Goal: Check status: Check status

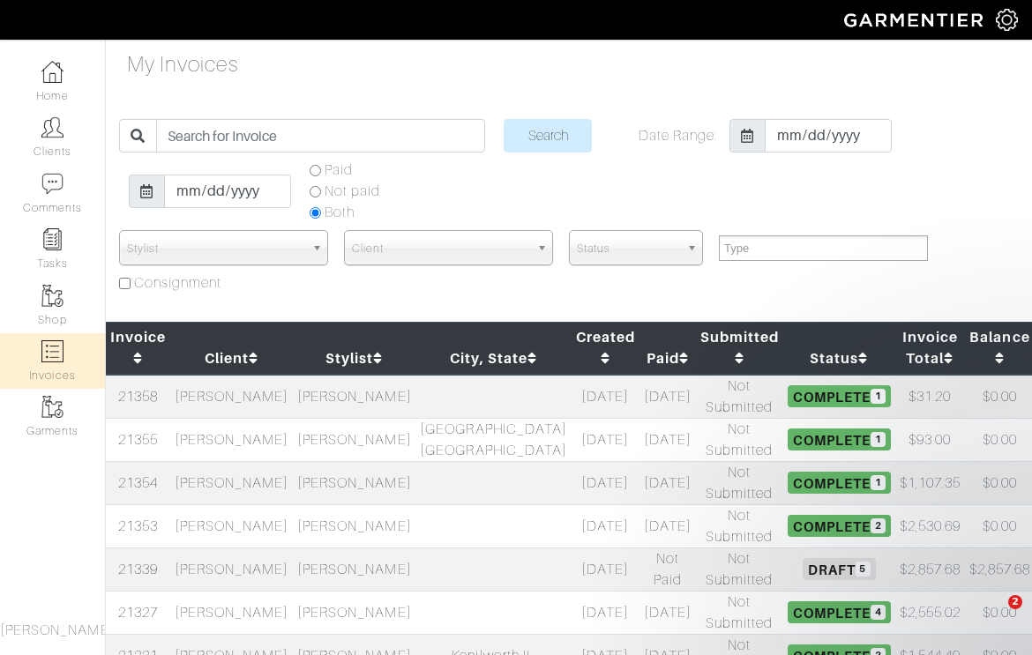
select select
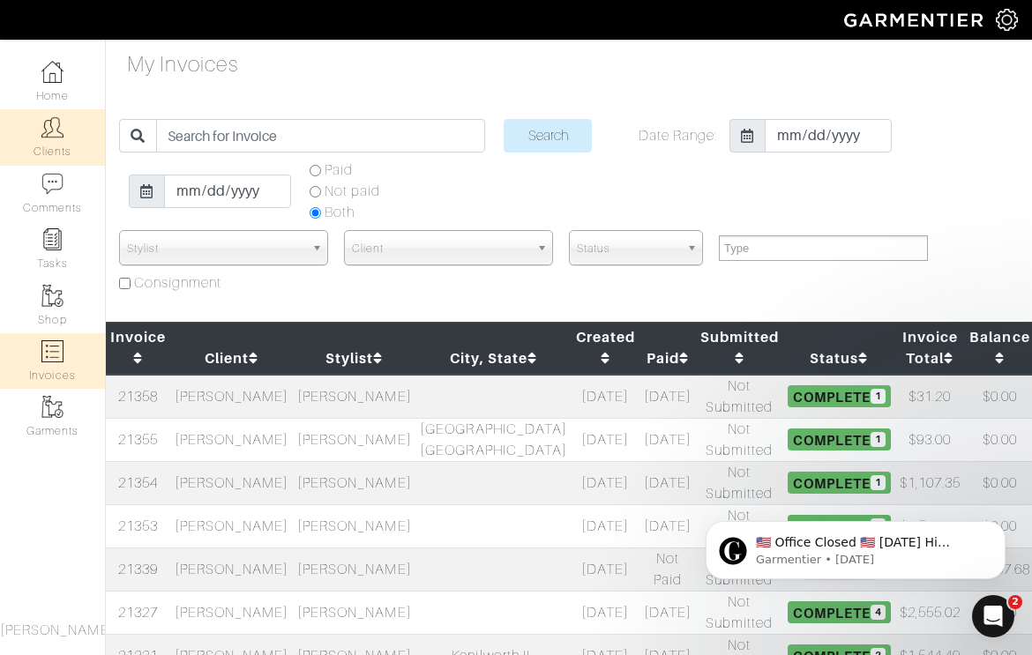
click at [42, 144] on link "Clients" at bounding box center [52, 137] width 105 height 56
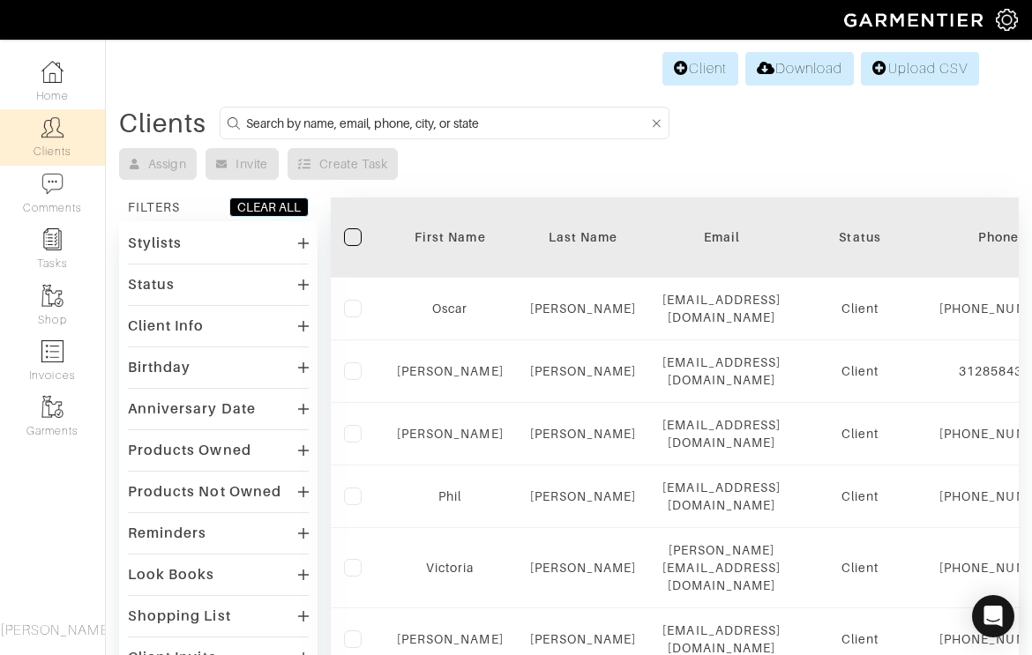
click at [334, 119] on input at bounding box center [447, 123] width 402 height 22
type input "s"
type input "[PERSON_NAME]"
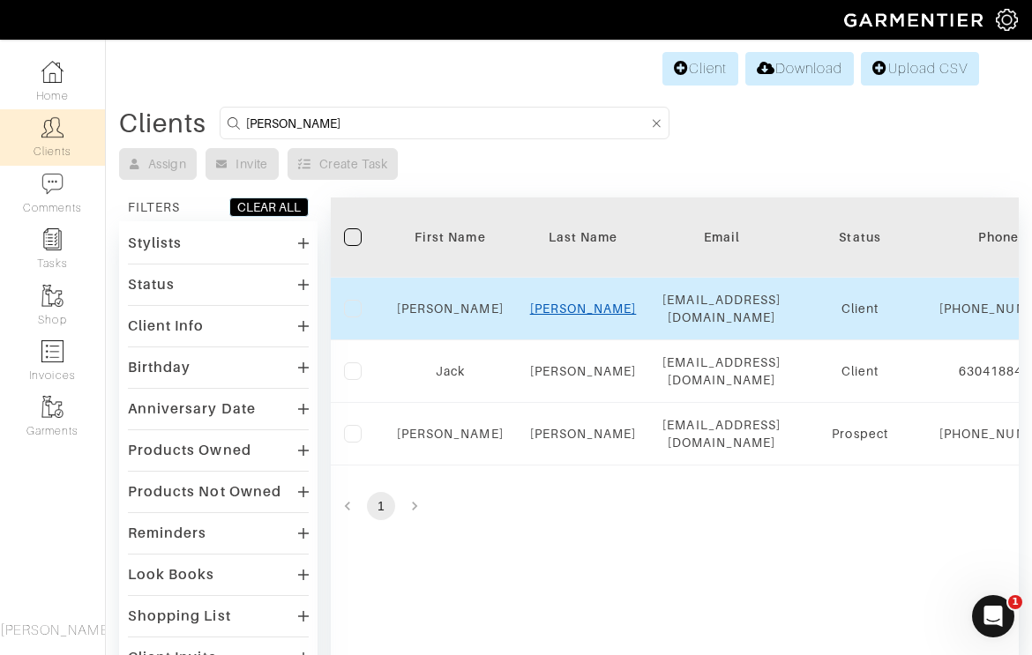
click at [590, 304] on link "[PERSON_NAME]" at bounding box center [583, 309] width 107 height 14
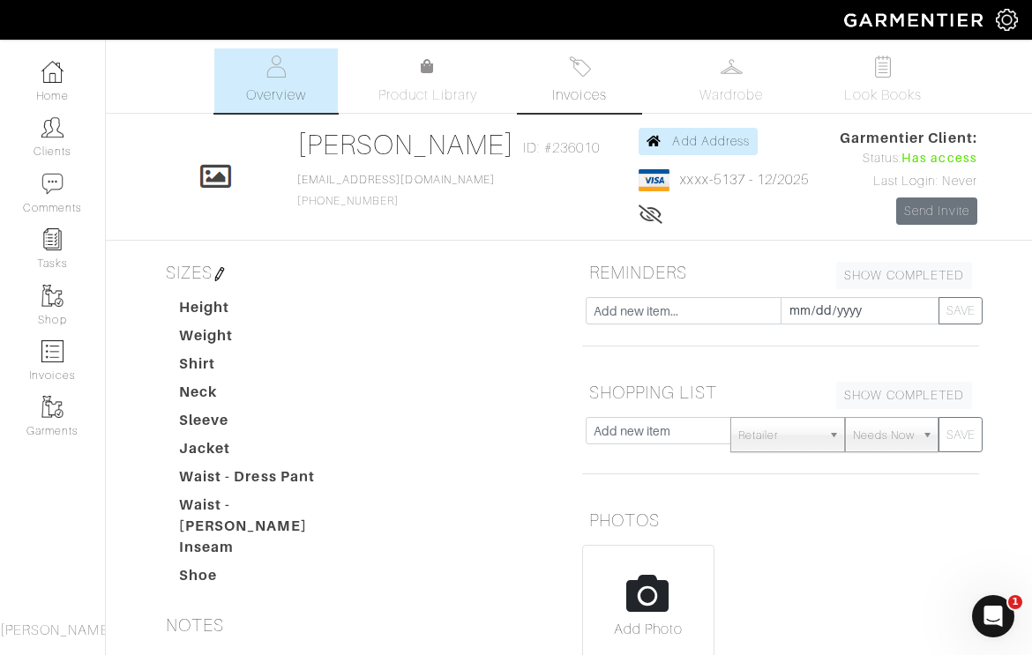
click at [585, 71] on img at bounding box center [580, 67] width 22 height 22
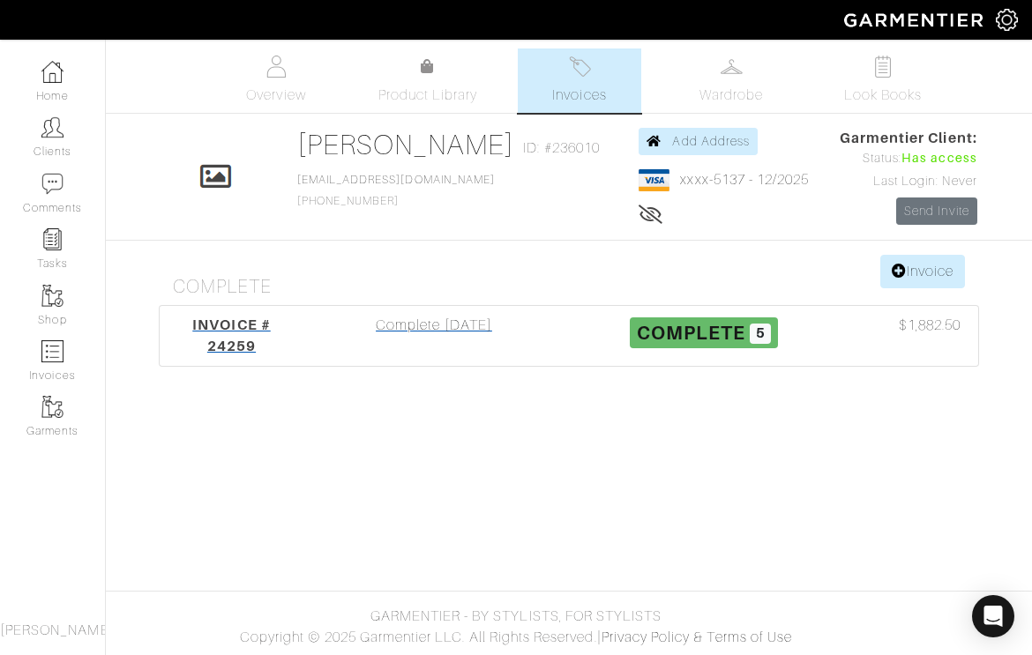
click at [438, 325] on div "Complete 08/11/25" at bounding box center [434, 336] width 270 height 42
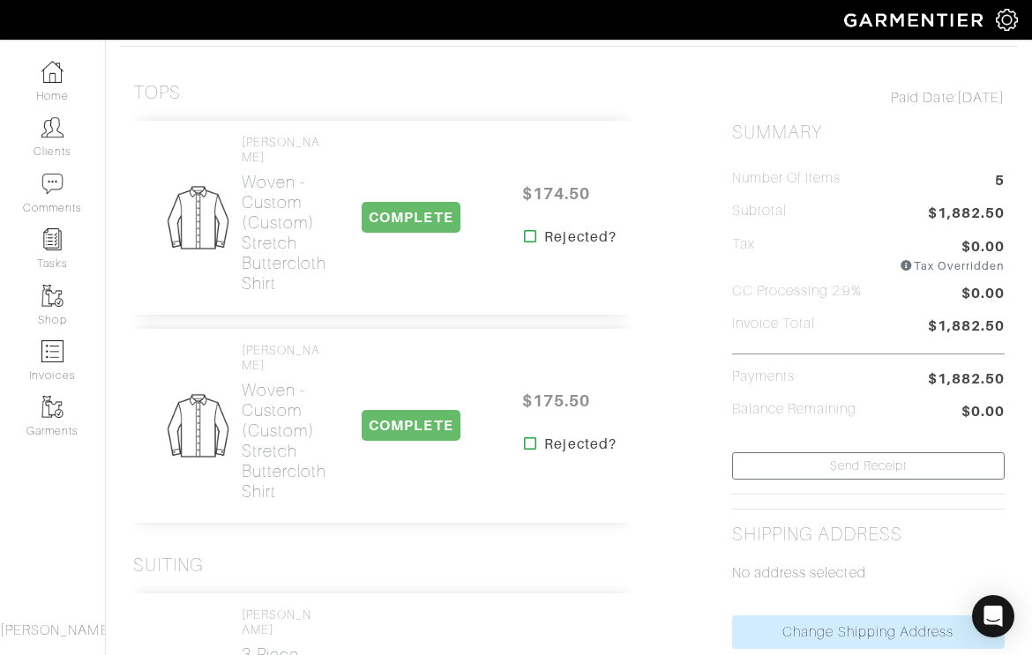
scroll to position [235, 0]
